Goal: Information Seeking & Learning: Learn about a topic

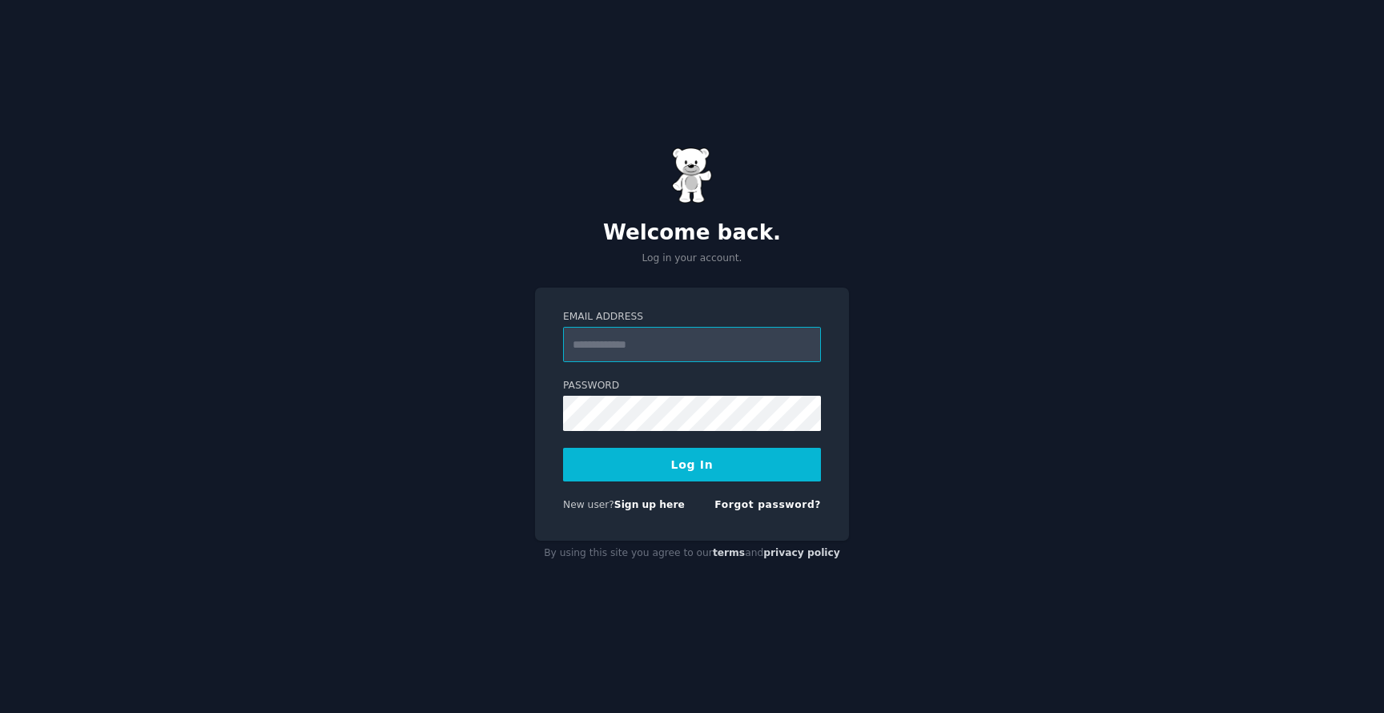
type input "**********"
click at [754, 464] on button "Log In" at bounding box center [692, 465] width 258 height 34
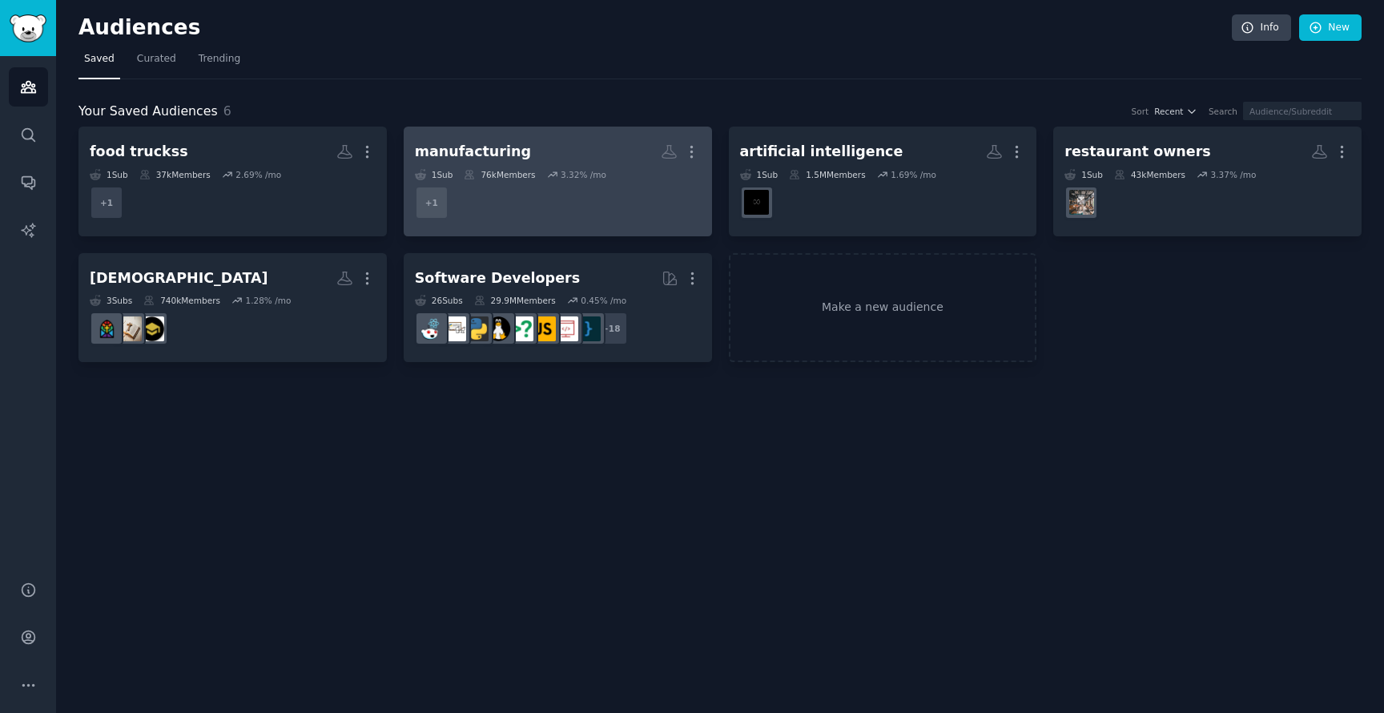
click at [566, 151] on h2 "manufacturing More" at bounding box center [558, 152] width 286 height 28
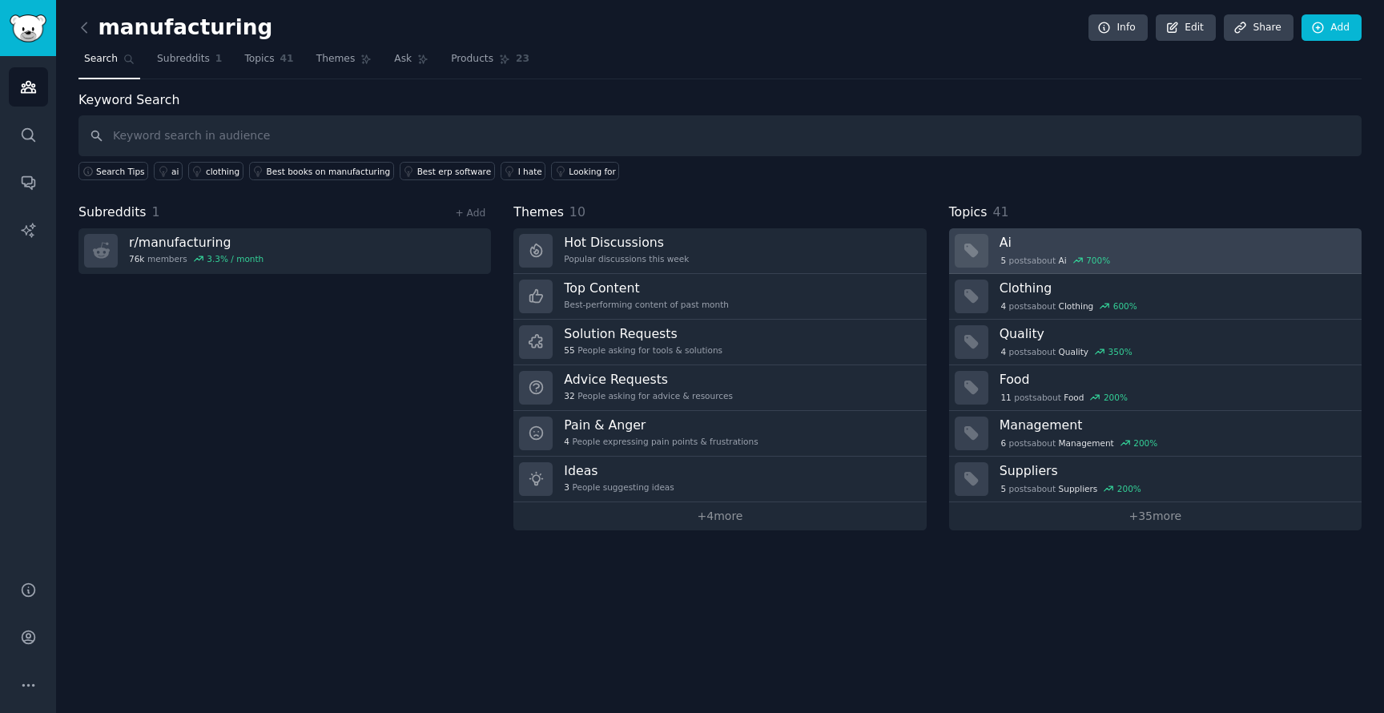
click at [1044, 238] on h3 "Ai" at bounding box center [1175, 242] width 351 height 17
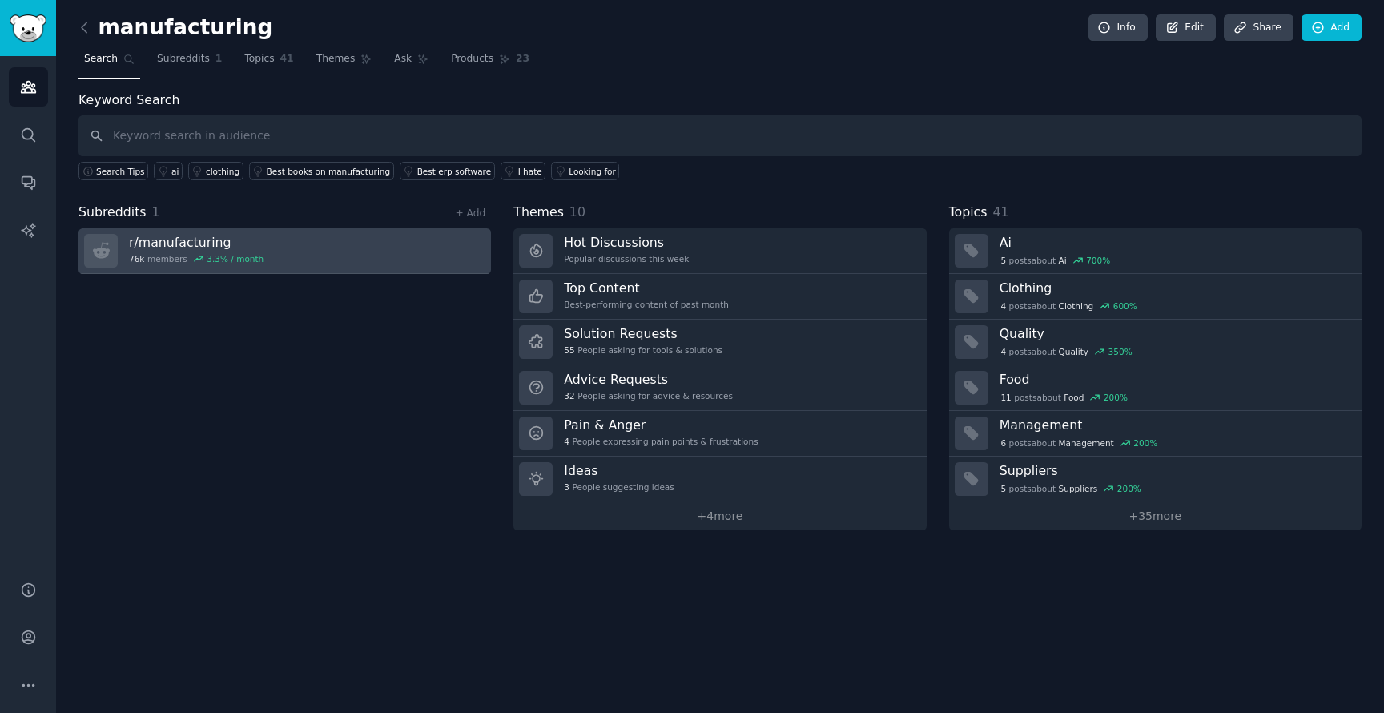
click at [284, 255] on link "r/ manufacturing 76k members 3.3 % / month" at bounding box center [284, 251] width 412 height 46
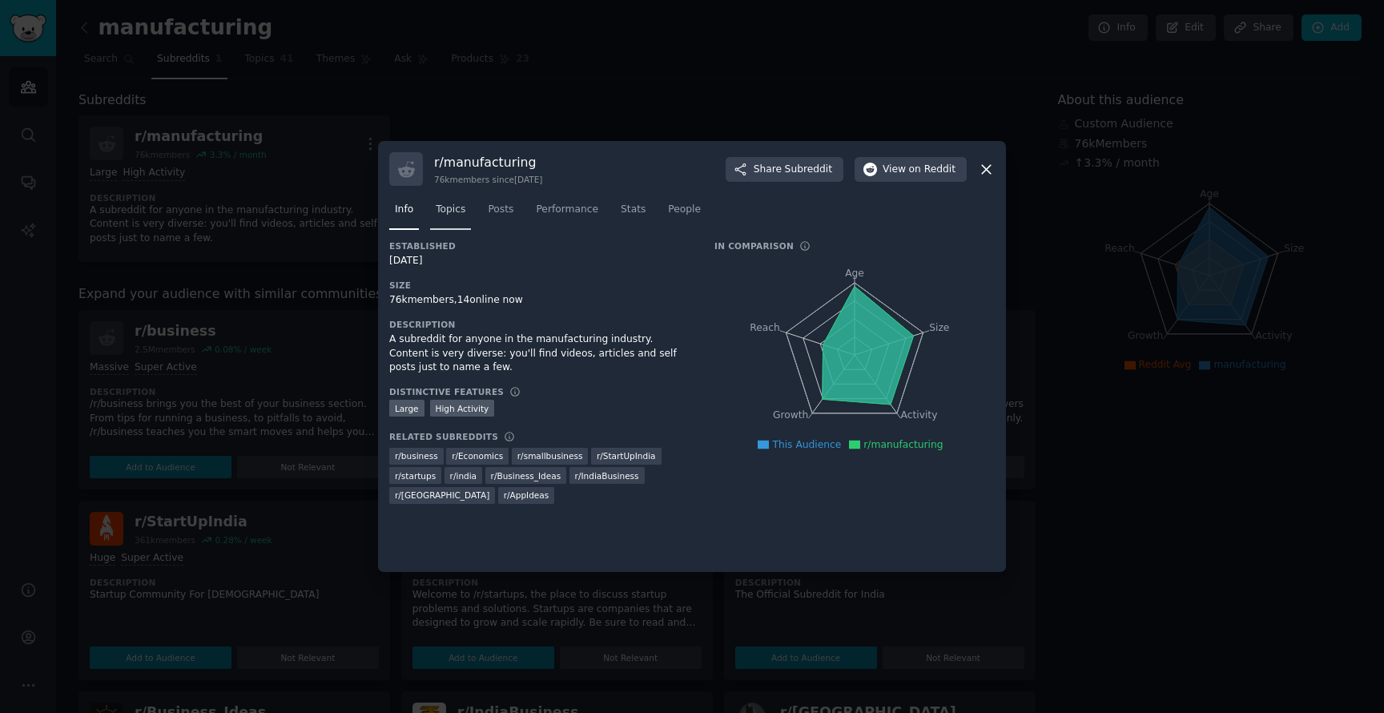
click at [455, 204] on span "Topics" at bounding box center [451, 210] width 30 height 14
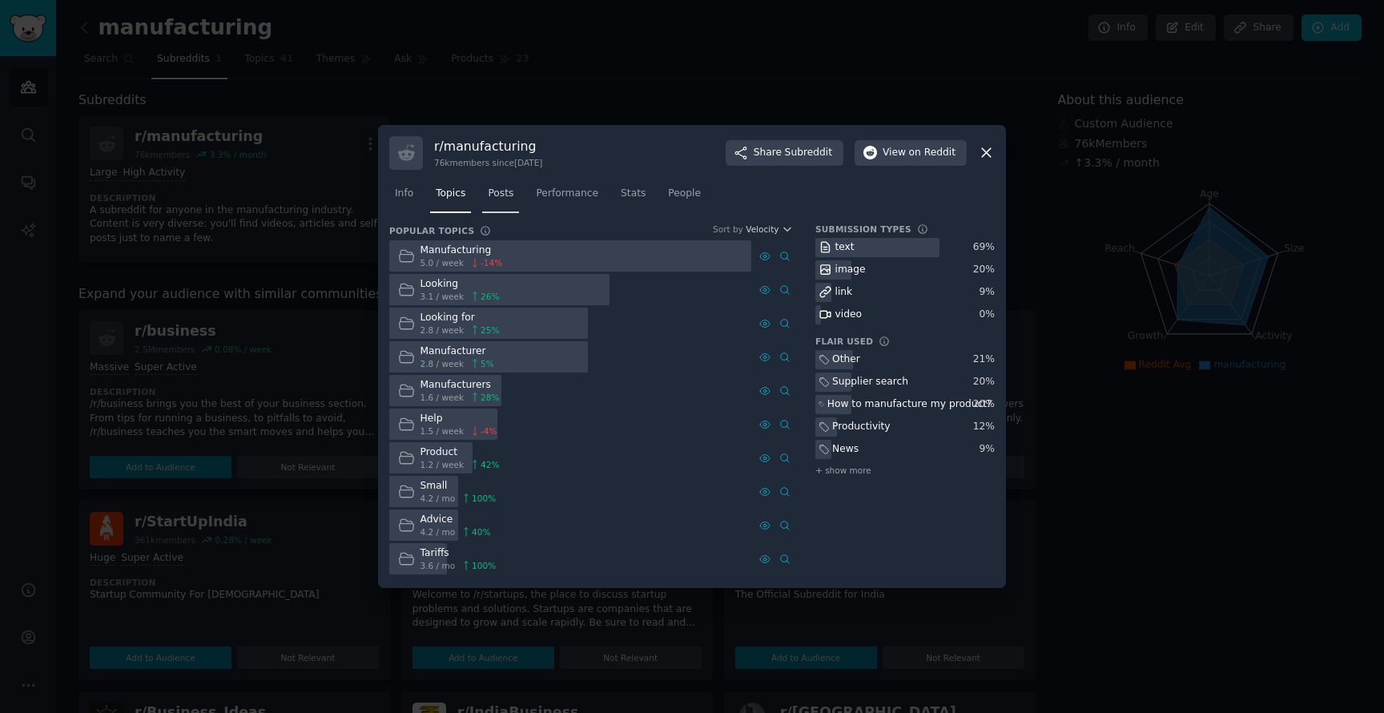
click at [513, 197] on span "Posts" at bounding box center [501, 194] width 26 height 14
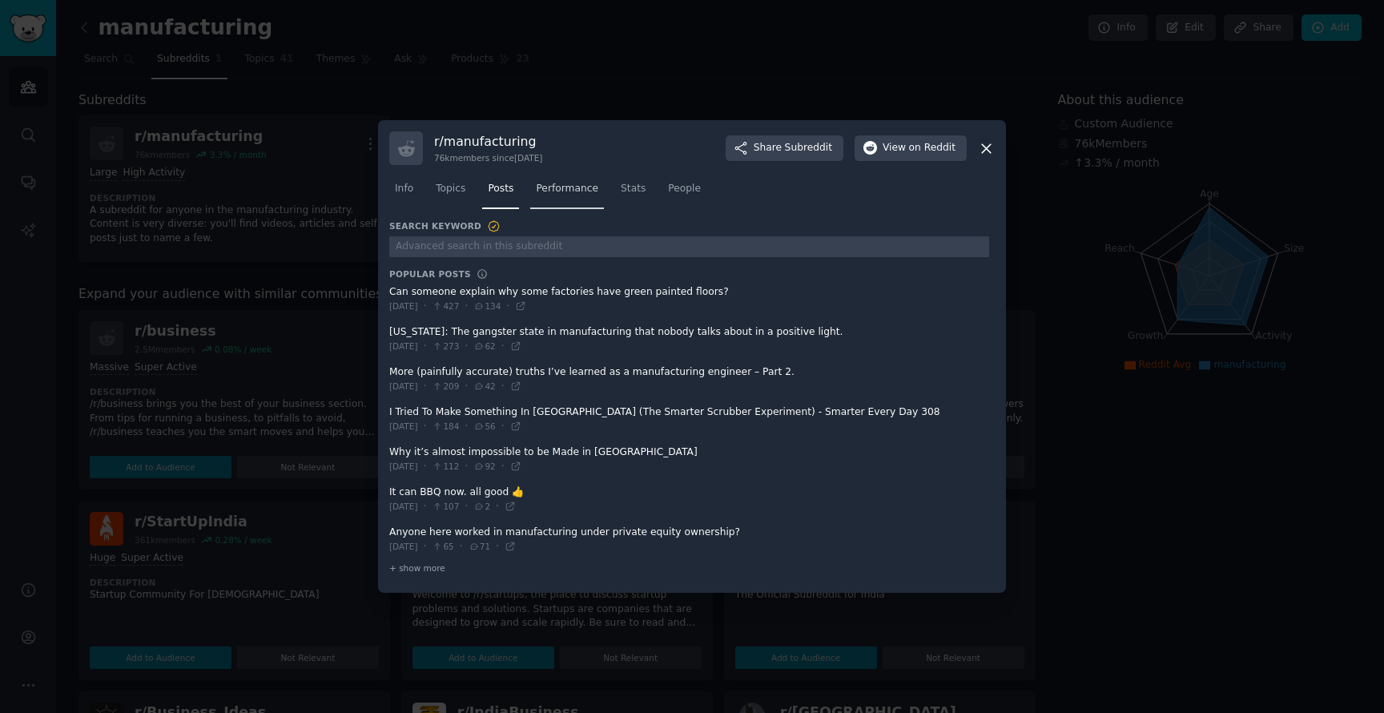
click at [557, 196] on link "Performance" at bounding box center [567, 192] width 74 height 33
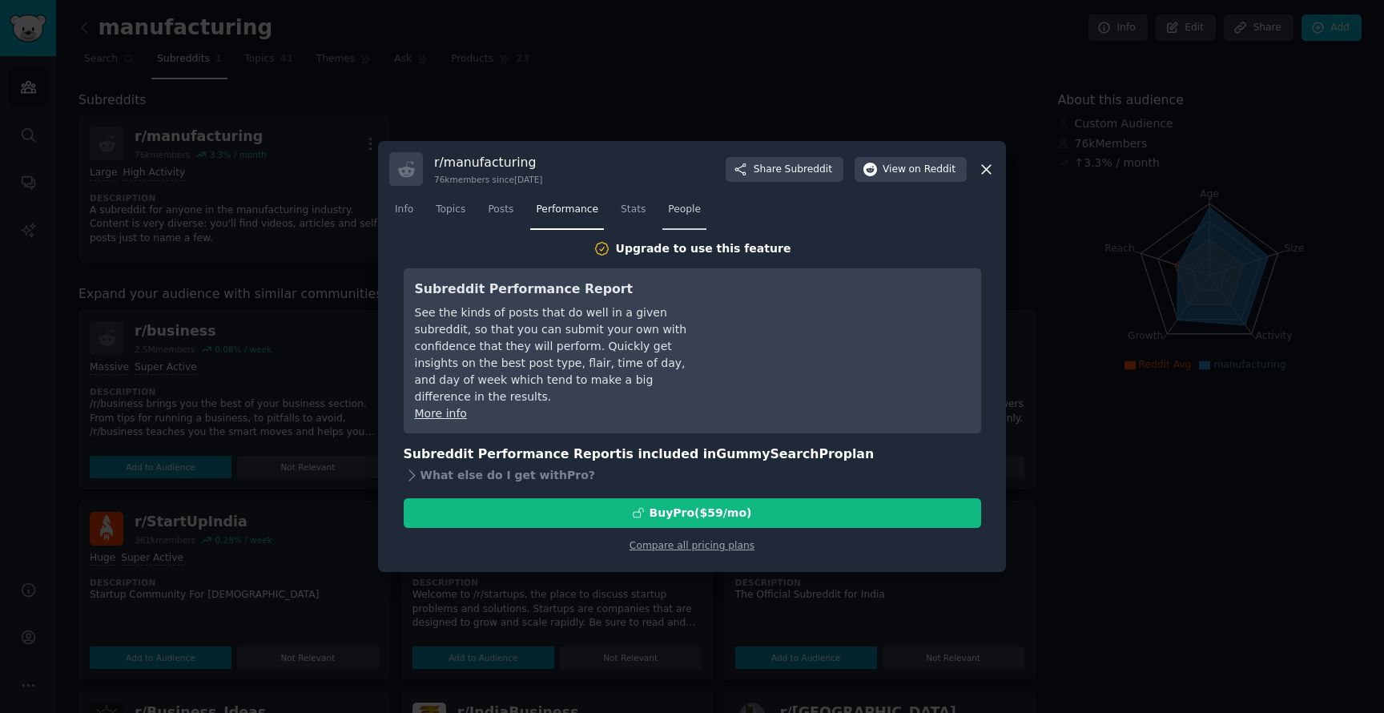
click at [688, 214] on span "People" at bounding box center [684, 210] width 33 height 14
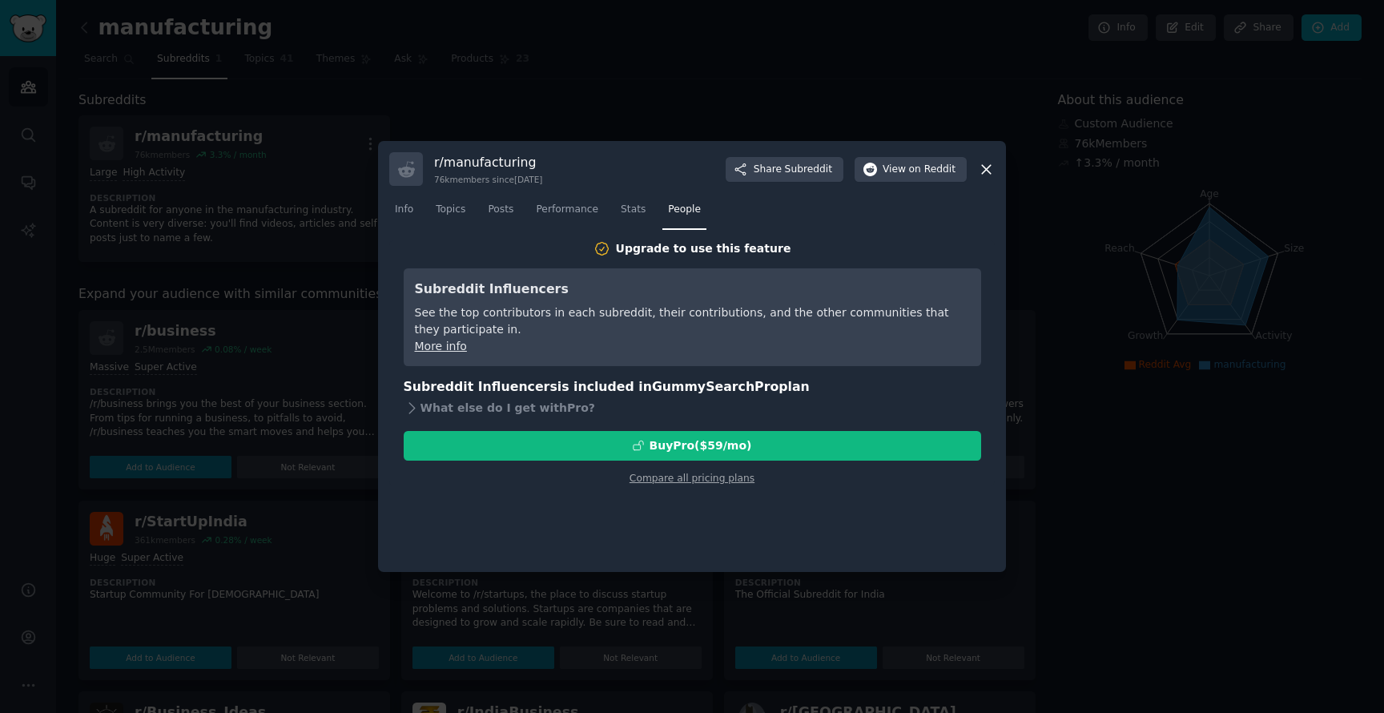
click at [984, 167] on icon at bounding box center [986, 169] width 17 height 17
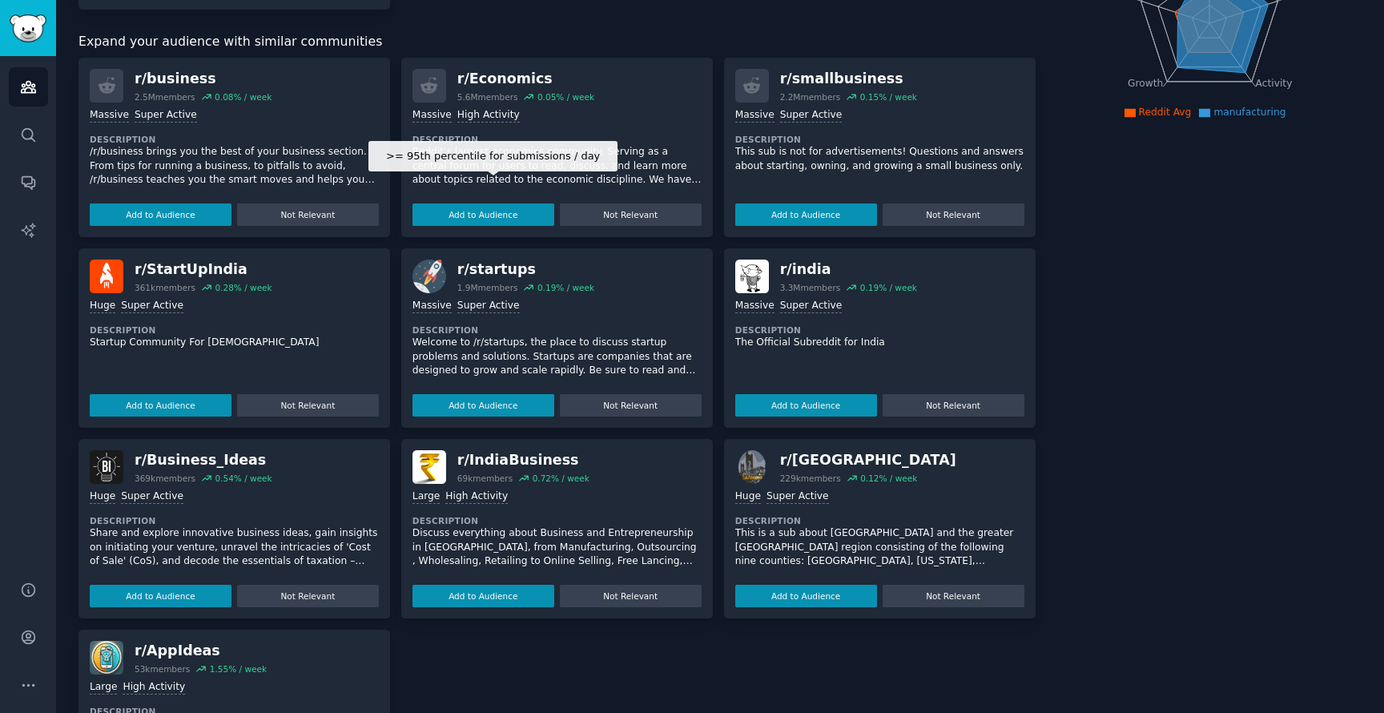
scroll to position [244, 0]
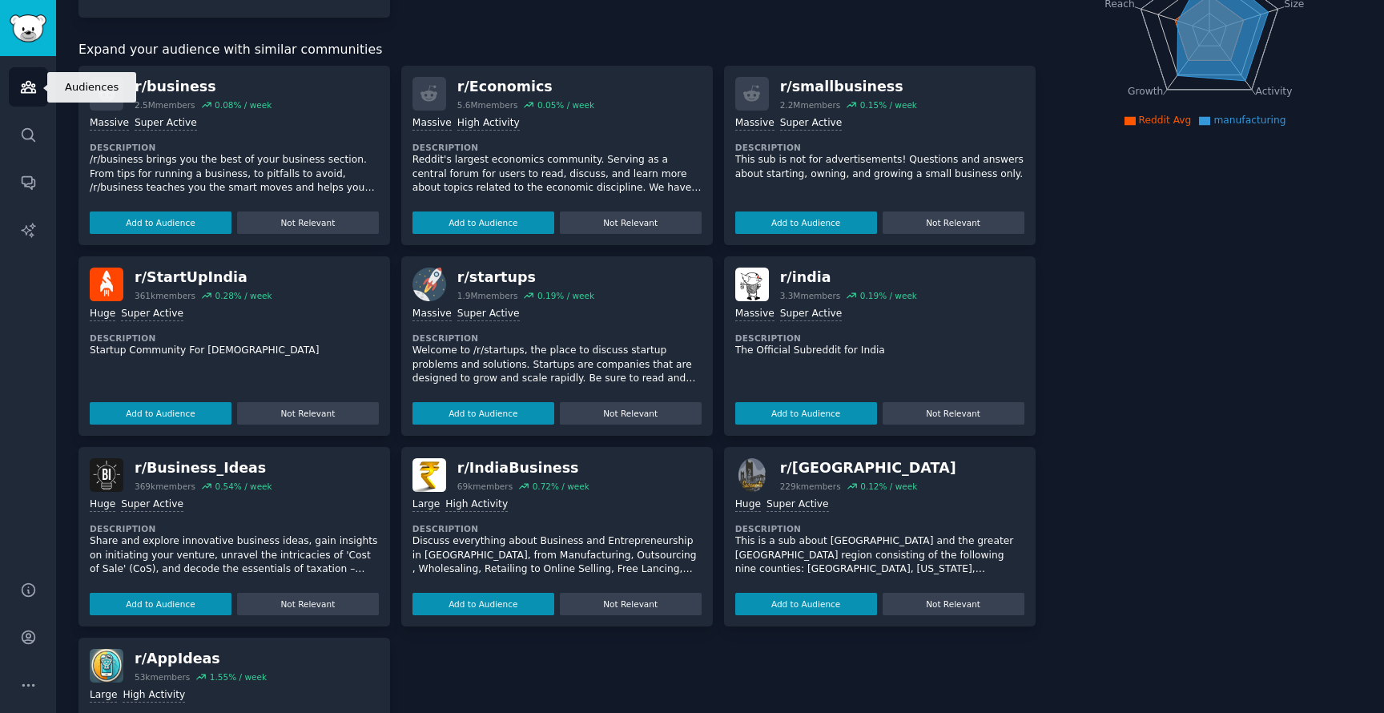
click at [32, 93] on icon "Sidebar" at bounding box center [28, 87] width 14 height 11
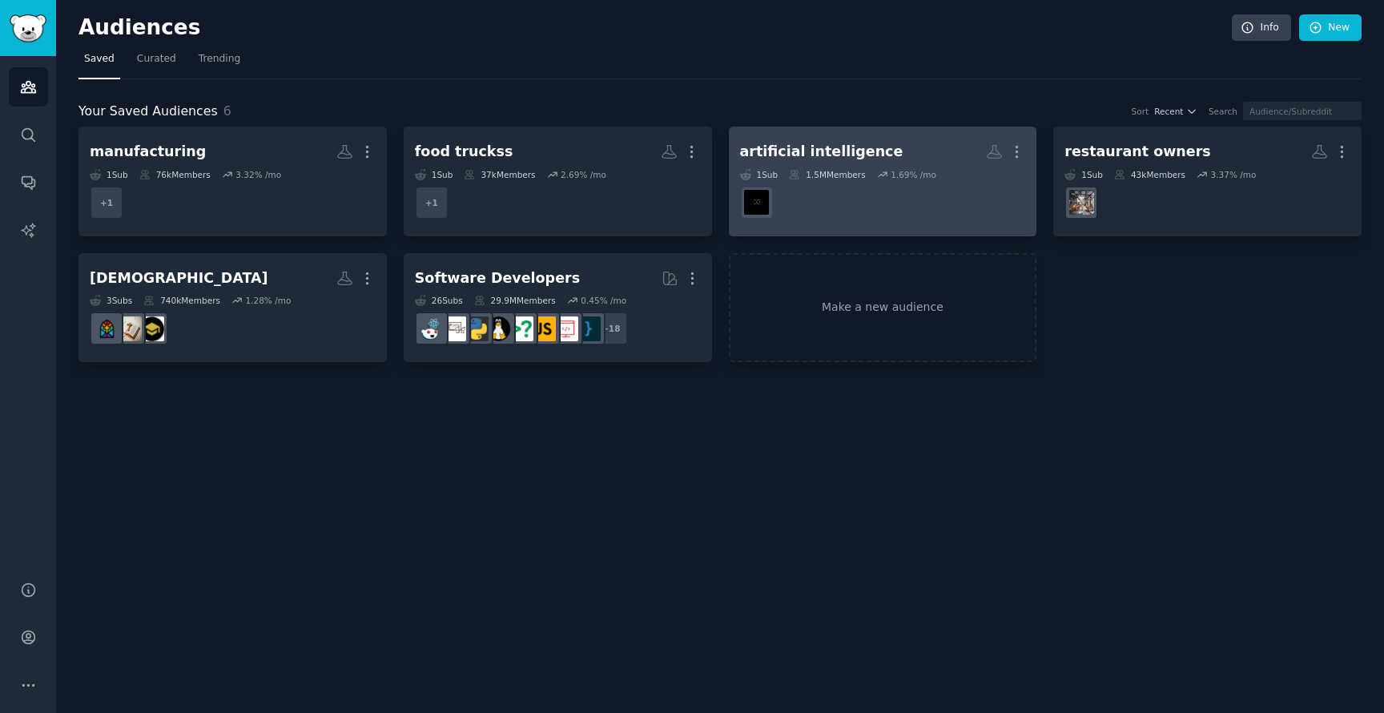
click at [847, 152] on div "artificial intelligence" at bounding box center [821, 152] width 163 height 20
